Goal: Find specific page/section: Find specific page/section

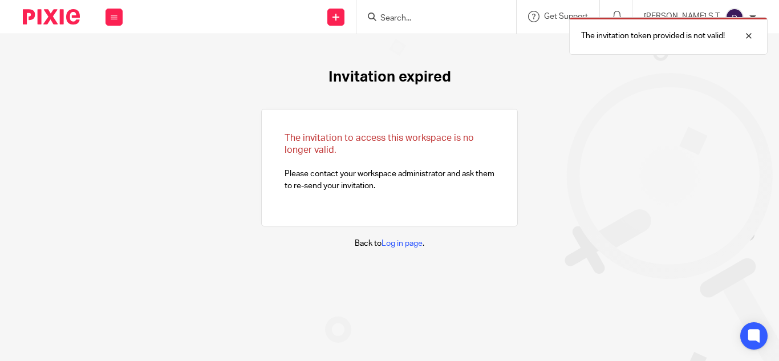
click at [425, 19] on div "The invitation token provided is not valid!" at bounding box center [579, 32] width 378 height 43
click at [421, 16] on div "The invitation token provided is not valid!" at bounding box center [579, 32] width 378 height 43
click at [752, 35] on div at bounding box center [740, 36] width 31 height 14
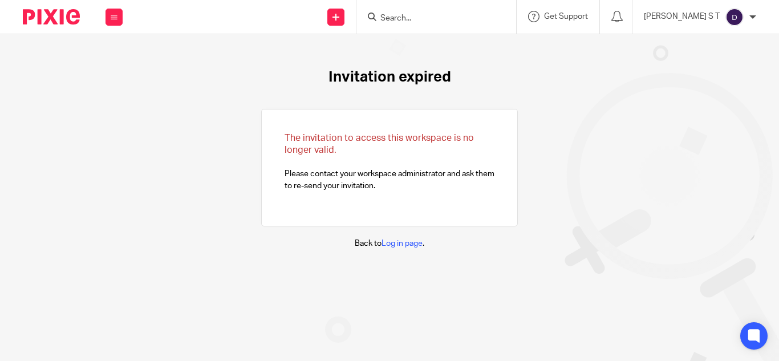
click at [455, 18] on input "Search" at bounding box center [430, 19] width 103 height 10
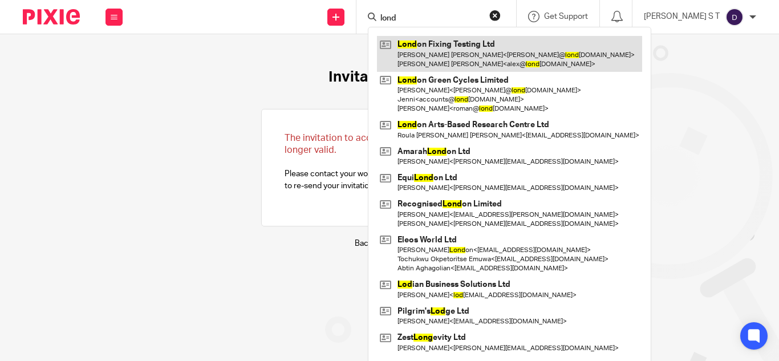
type input "lond"
click at [514, 59] on link at bounding box center [509, 53] width 265 height 35
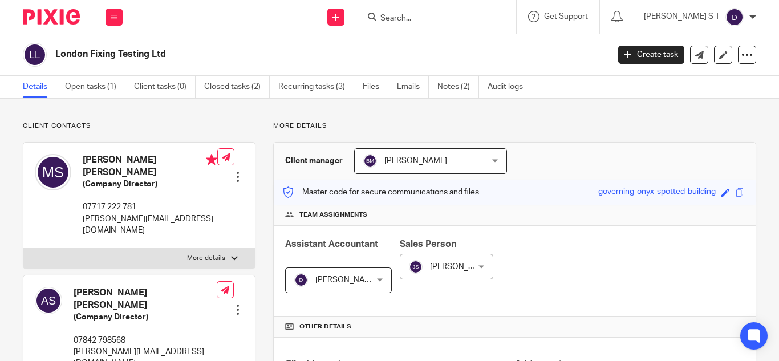
scroll to position [377, 0]
